Goal: Check status: Check status

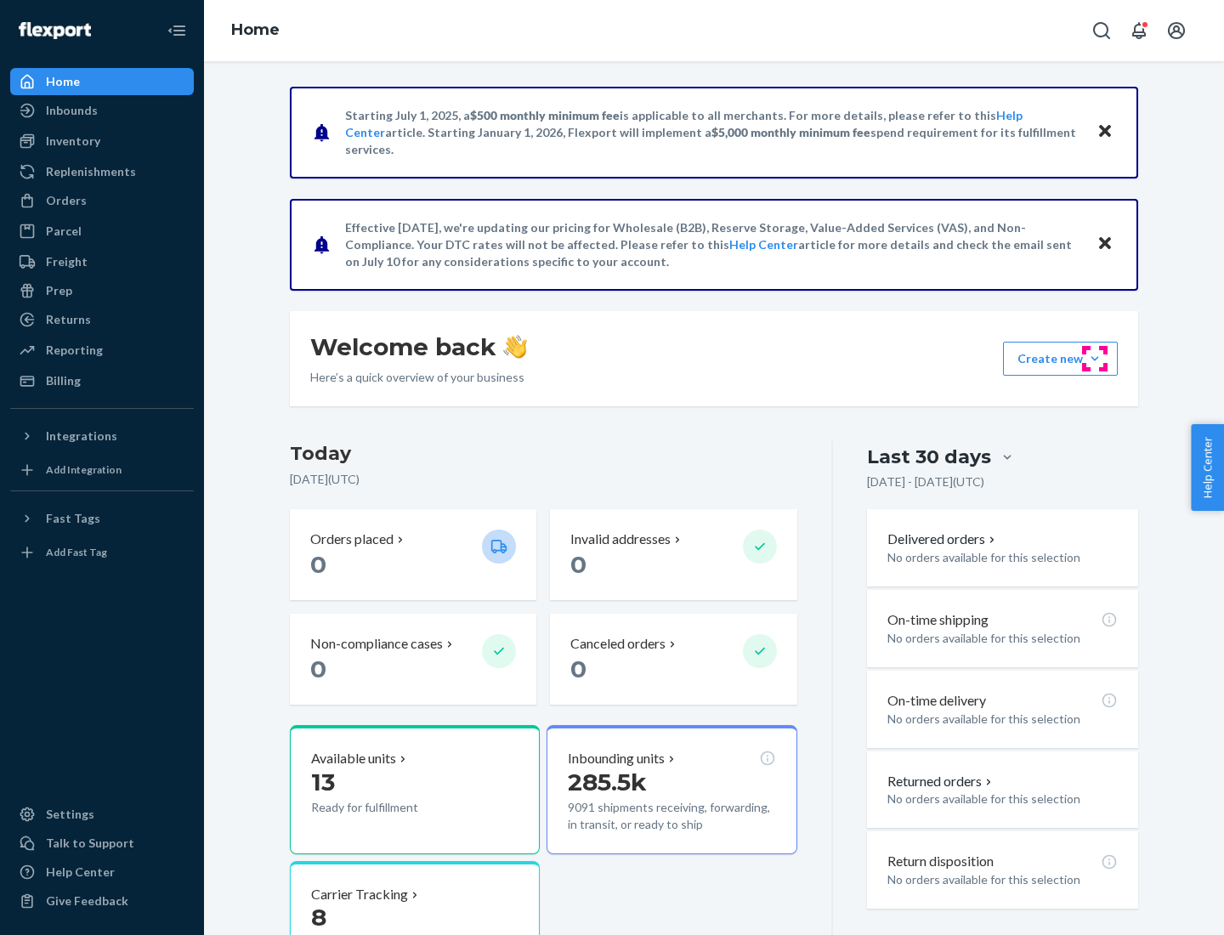
click at [1094, 359] on button "Create new Create new inbound Create new order Create new product" at bounding box center [1060, 359] width 115 height 34
click at [71, 110] on div "Inbounds" at bounding box center [72, 110] width 52 height 17
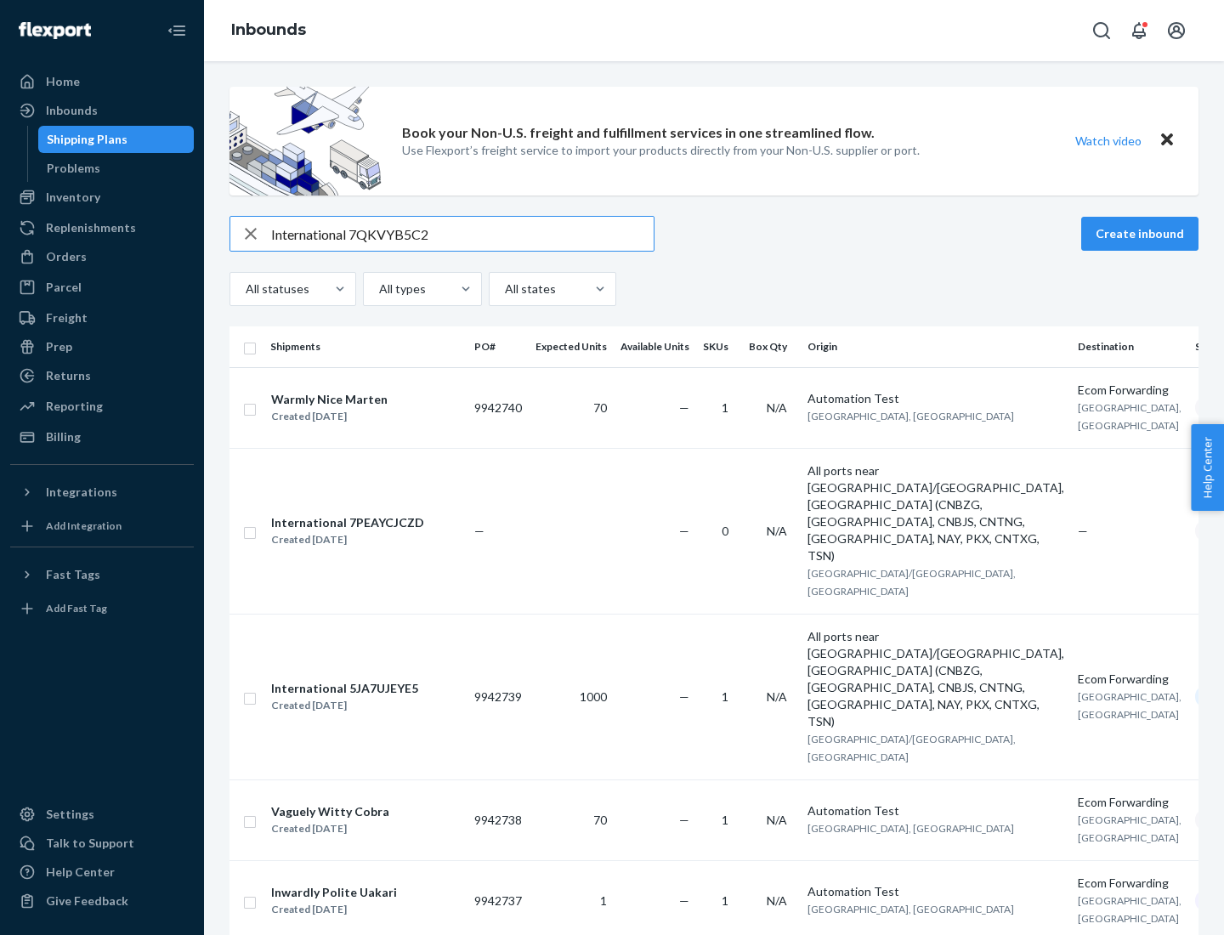
type input "International 7QKVYB5C29"
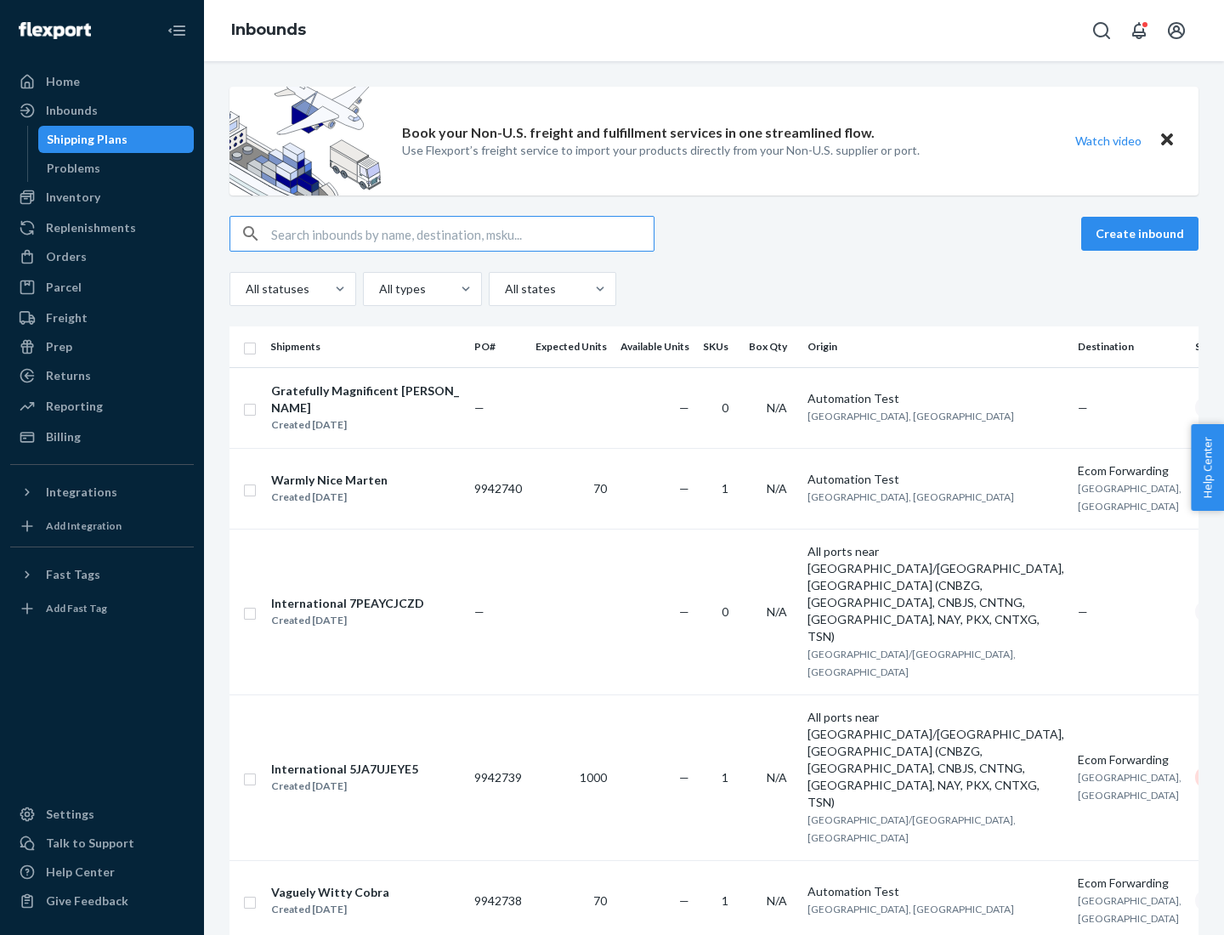
click at [376, 416] on div "Created [DATE]" at bounding box center [365, 424] width 189 height 17
